Goal: Task Accomplishment & Management: Manage account settings

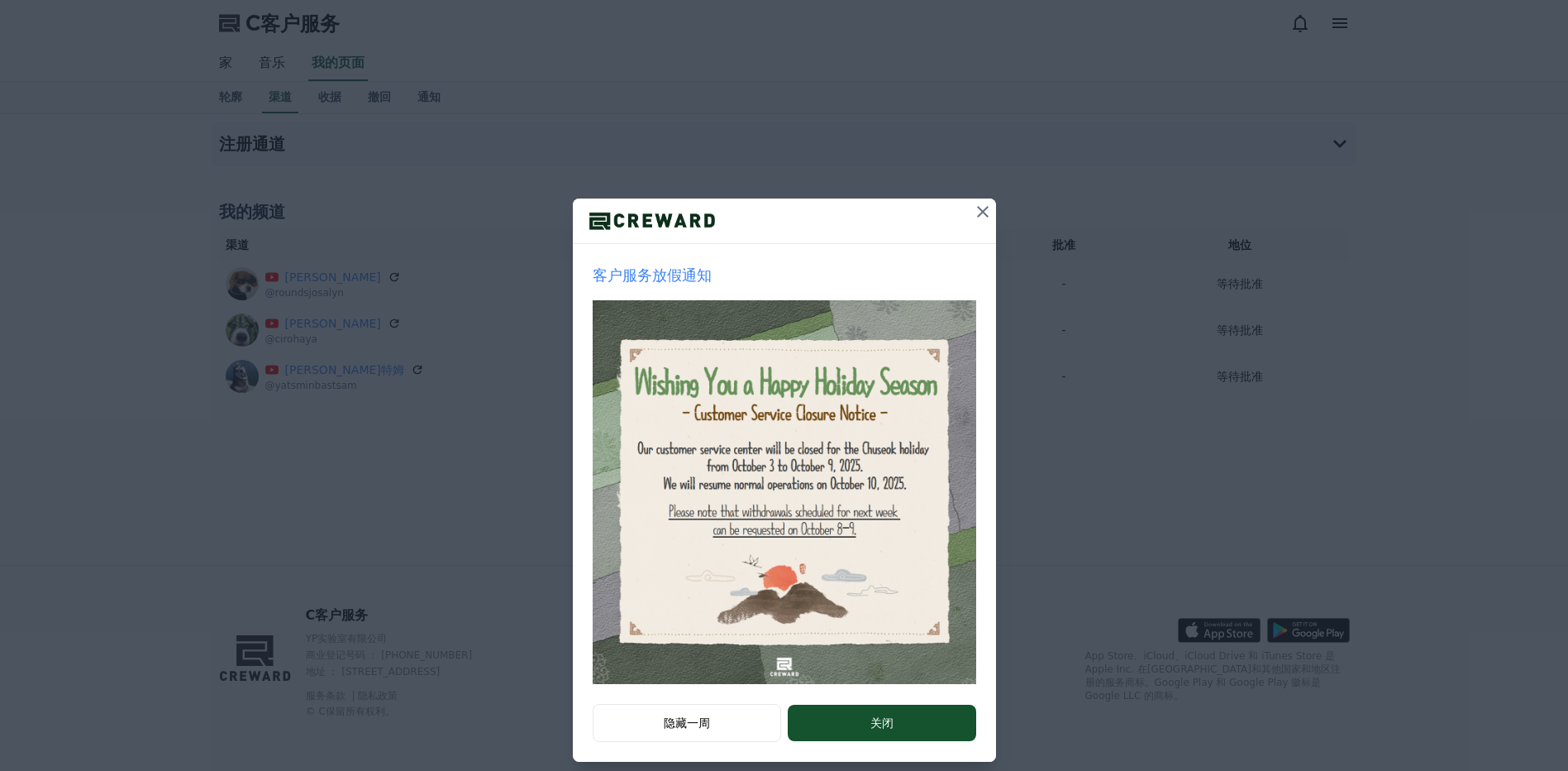
click at [973, 212] on icon at bounding box center [983, 212] width 20 height 20
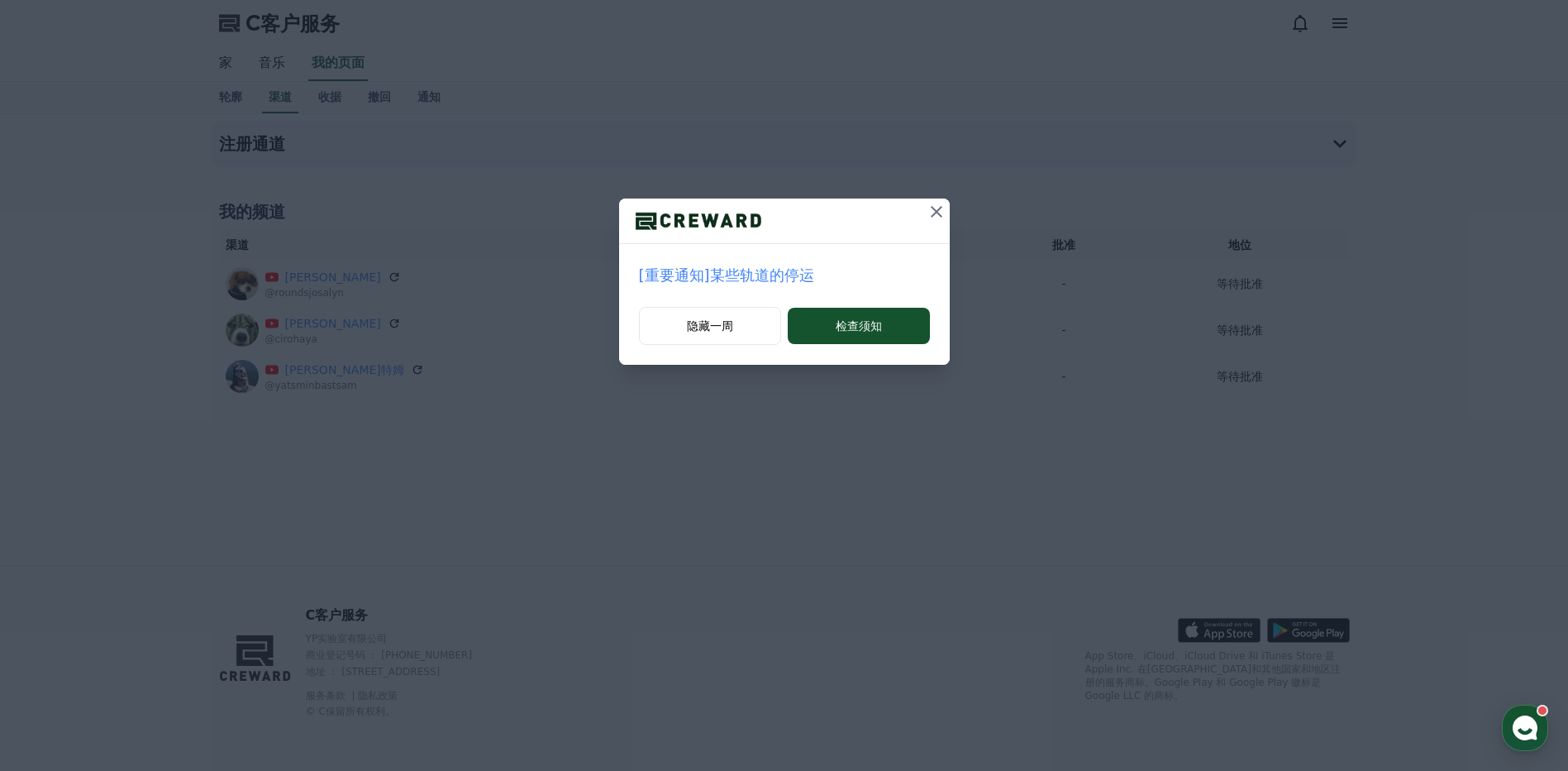
click at [941, 218] on icon at bounding box center [937, 212] width 20 height 20
click at [937, 205] on icon at bounding box center [937, 212] width 20 height 20
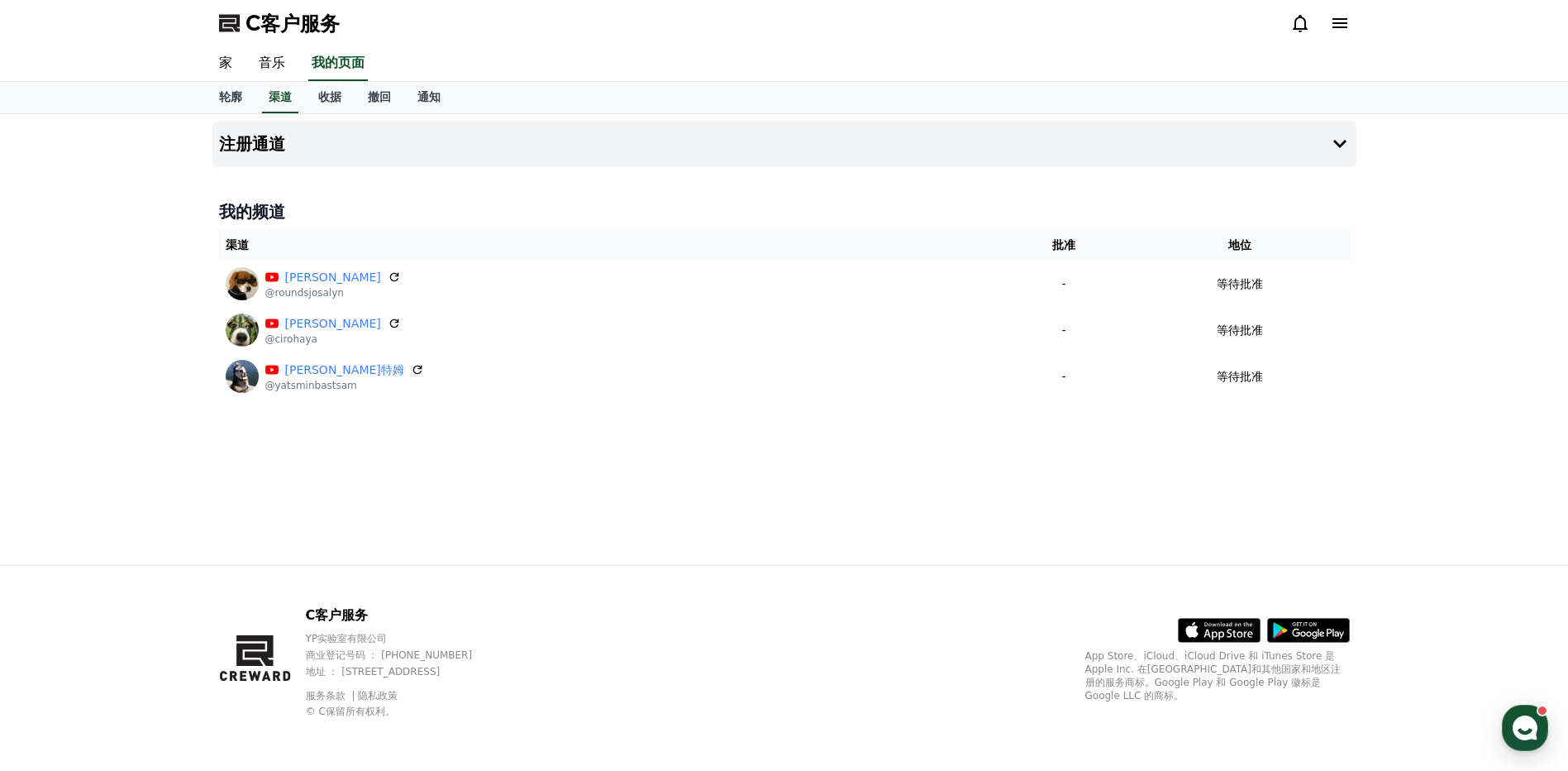
click at [974, 478] on div "注册通道 我的频道 渠道 批准 地位 查房乔莎琳 @roundsjosalyn - 等待批准 西罗·哈亚 @cirohaya - 等待批准 亚茨敏·巴斯特姆 …" at bounding box center [784, 339] width 1157 height 451
click at [427, 97] on font "通知" at bounding box center [428, 96] width 23 height 13
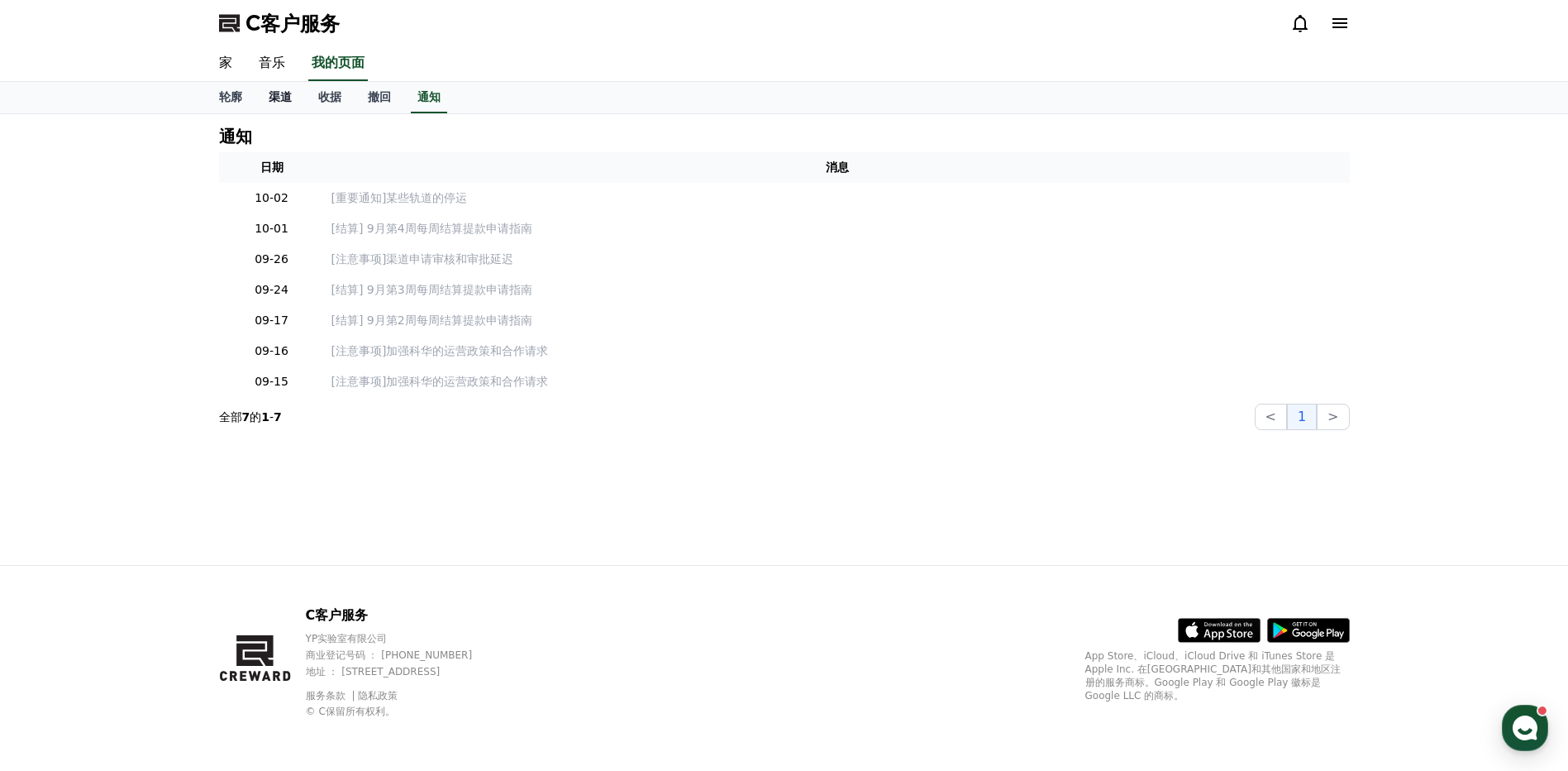
click at [284, 92] on font "渠道" at bounding box center [279, 96] width 23 height 13
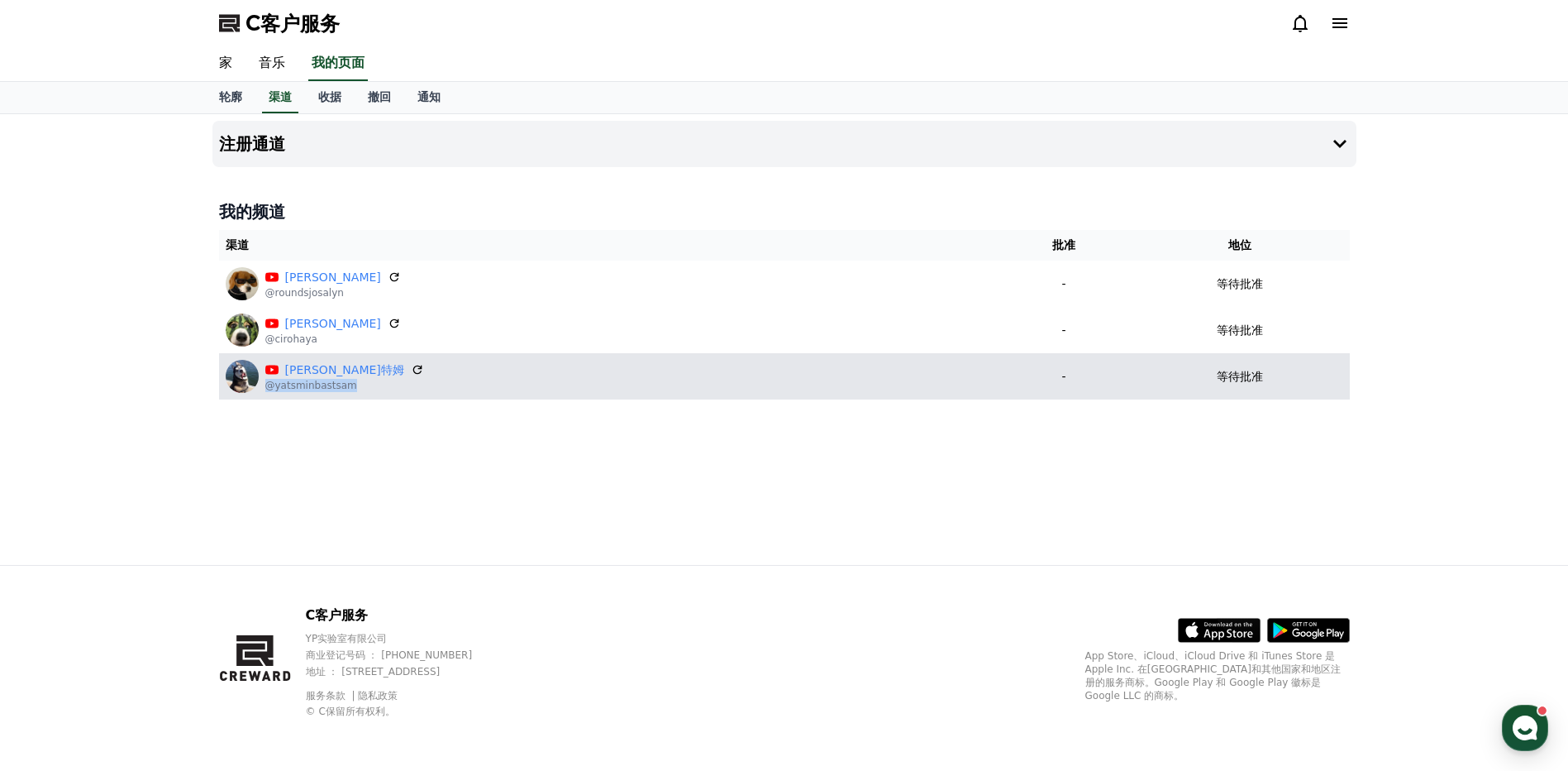
drag, startPoint x: 354, startPoint y: 387, endPoint x: 264, endPoint y: 394, distance: 90.3
click at [264, 394] on td "亚茨敏·巴斯特姆 @yatsminbastsam" at bounding box center [608, 376] width 779 height 47
copy p "@yatsminbastsam"
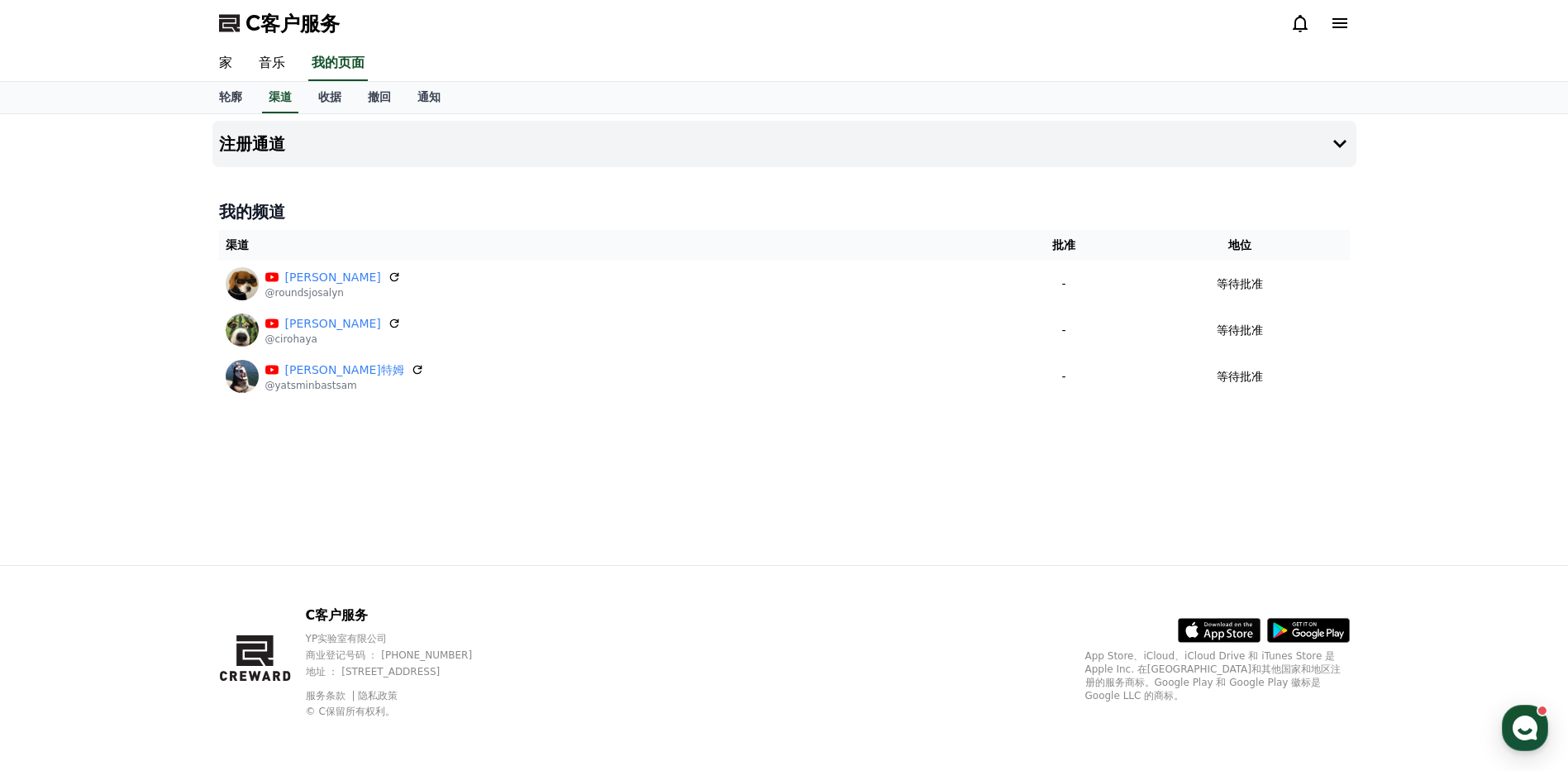
drag, startPoint x: 488, startPoint y: 466, endPoint x: 431, endPoint y: 433, distance: 65.9
click at [488, 466] on div "注册通道 我的频道 渠道 批准 地位 查房乔莎琳 @roundsjosalyn - 等待批准 西罗·哈亚 @cirohaya - 等待批准 亚茨敏·巴斯特姆 …" at bounding box center [784, 339] width 1157 height 451
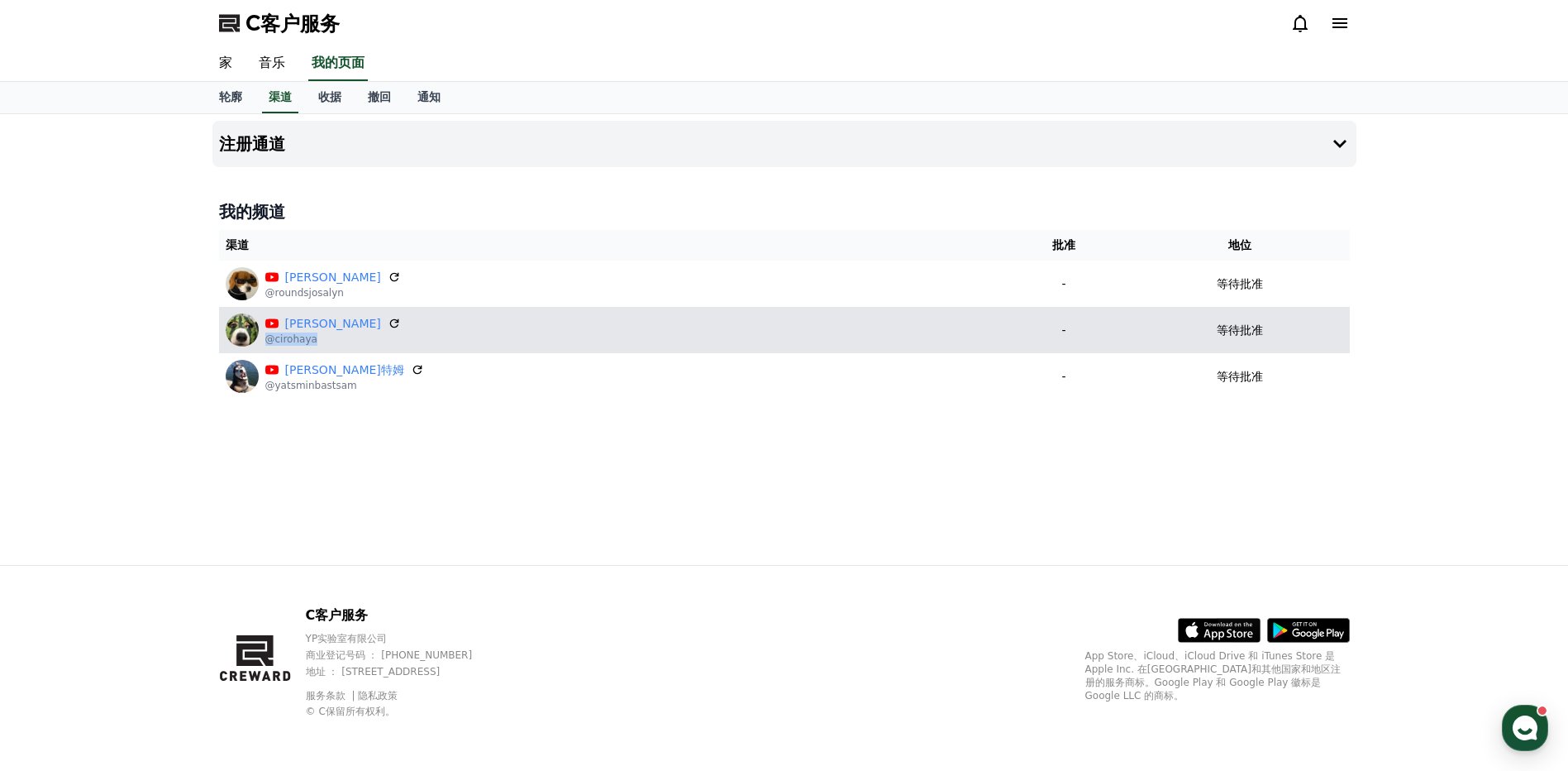
drag, startPoint x: 325, startPoint y: 342, endPoint x: 265, endPoint y: 344, distance: 60.0
click at [265, 344] on p "@cirohaya" at bounding box center [333, 339] width 136 height 13
copy p "@cirohaya"
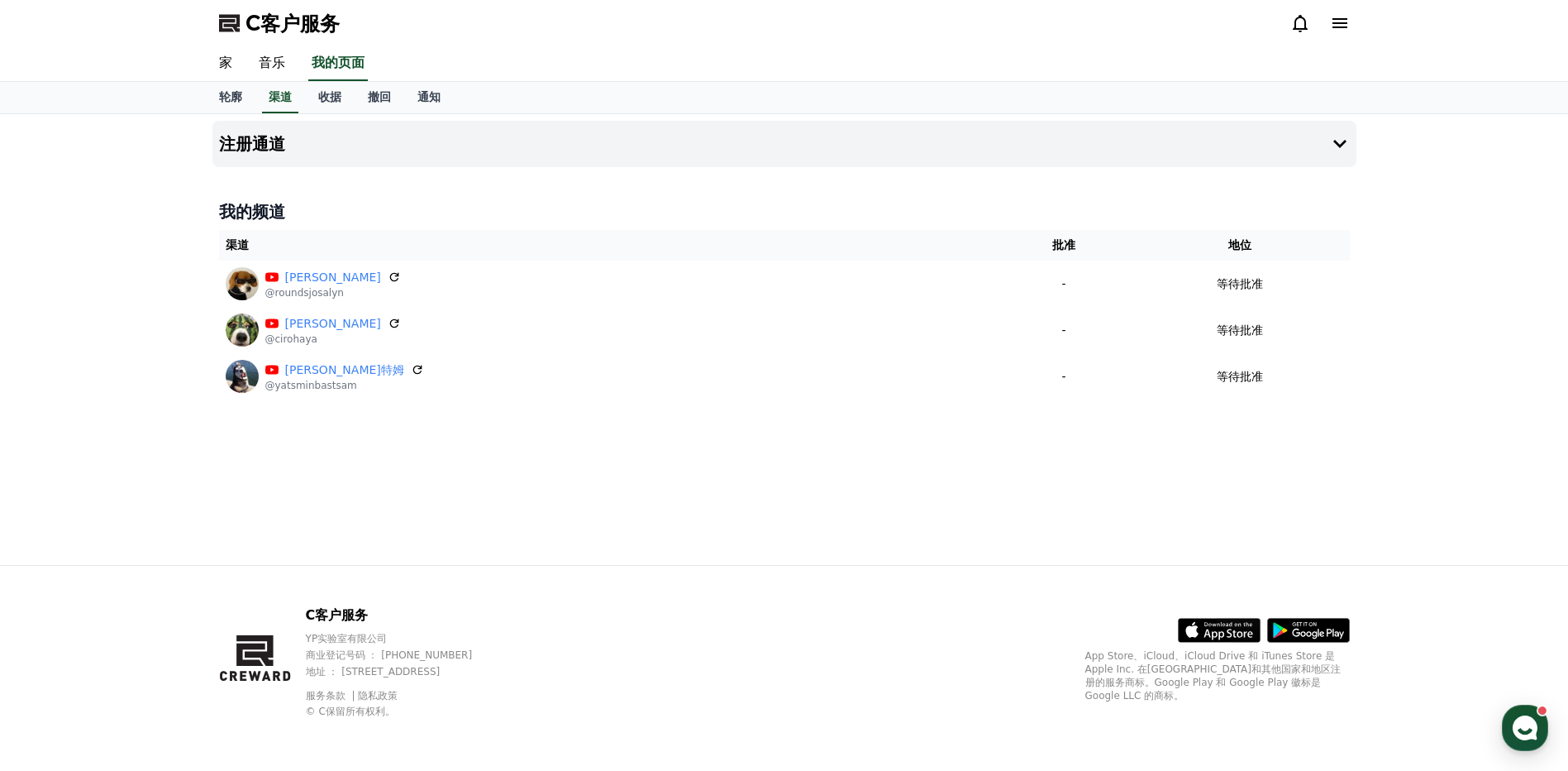
click at [407, 472] on div "注册通道 我的频道 渠道 批准 地位 查房乔莎琳 @roundsjosalyn - 等待批准 西罗·哈亚 @cirohaya - 等待批准 亚茨敏·巴斯特姆 …" at bounding box center [784, 339] width 1157 height 451
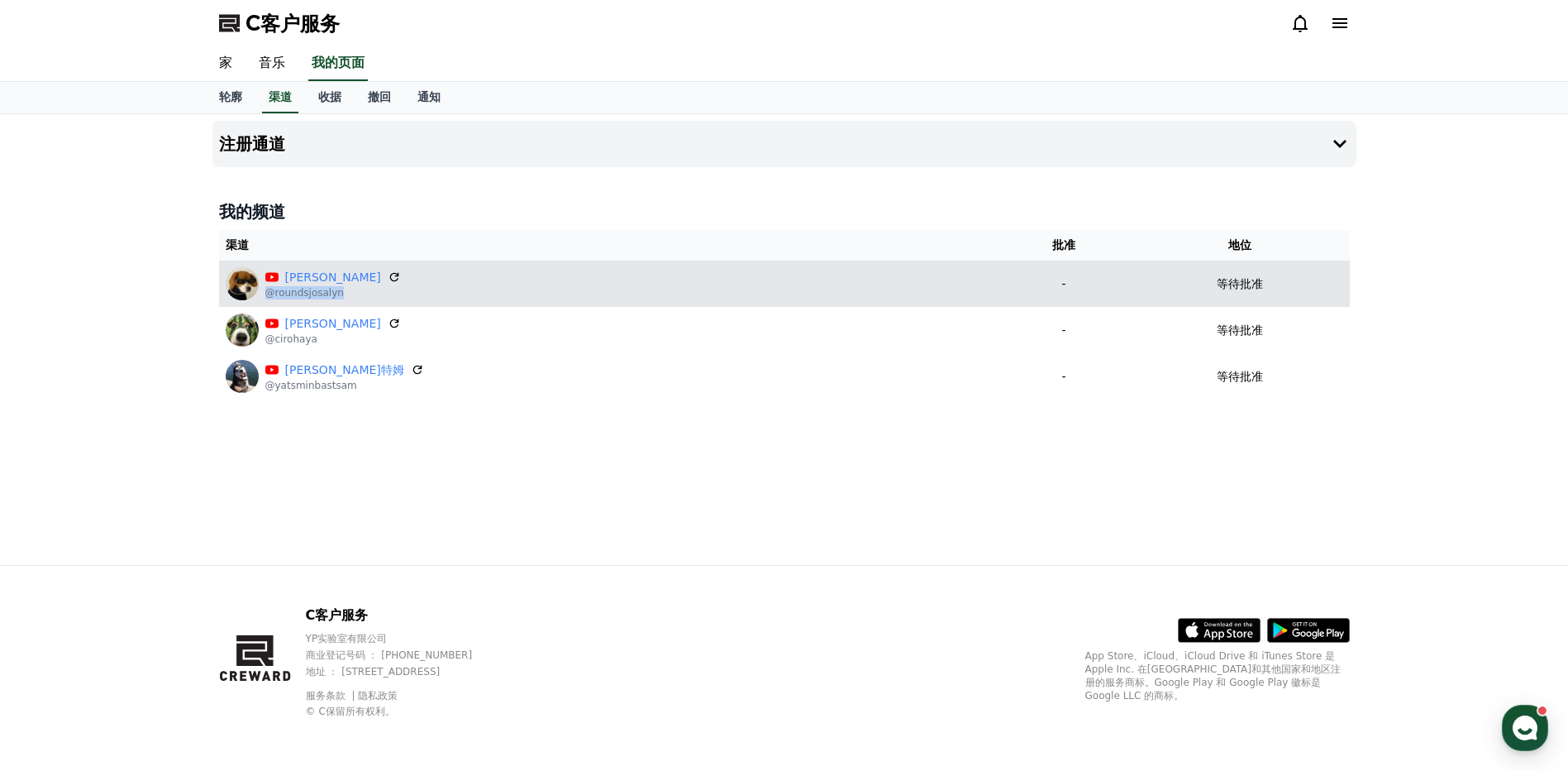
drag, startPoint x: 345, startPoint y: 296, endPoint x: 268, endPoint y: 299, distance: 77.1
click at [268, 299] on div "查房乔莎琳 @roundsjosalyn" at bounding box center [608, 283] width 766 height 33
copy p "@roundsjosalyn"
